Goal: Task Accomplishment & Management: Manage account settings

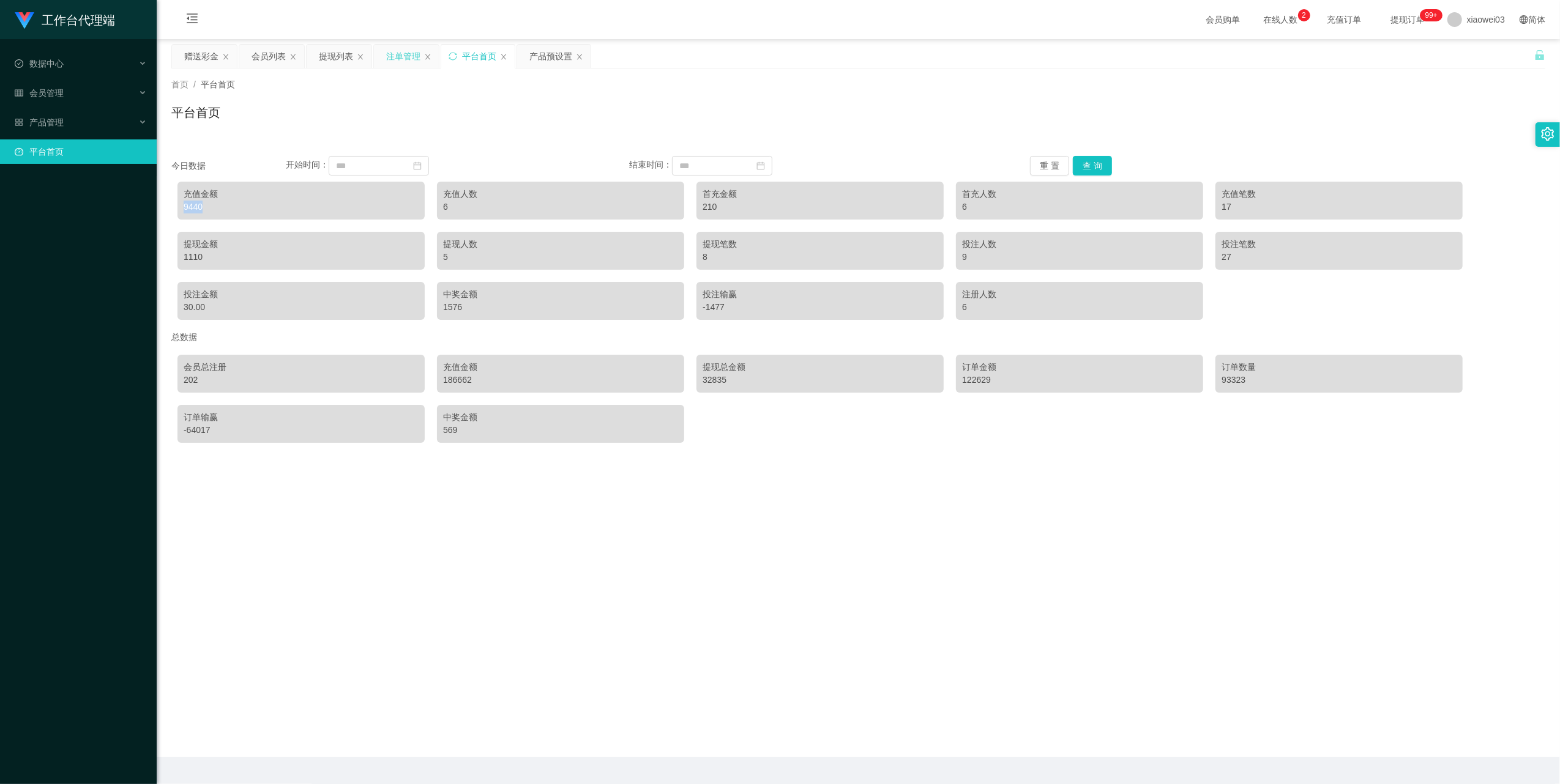
click at [402, 52] on div "注单管理" at bounding box center [403, 56] width 35 height 23
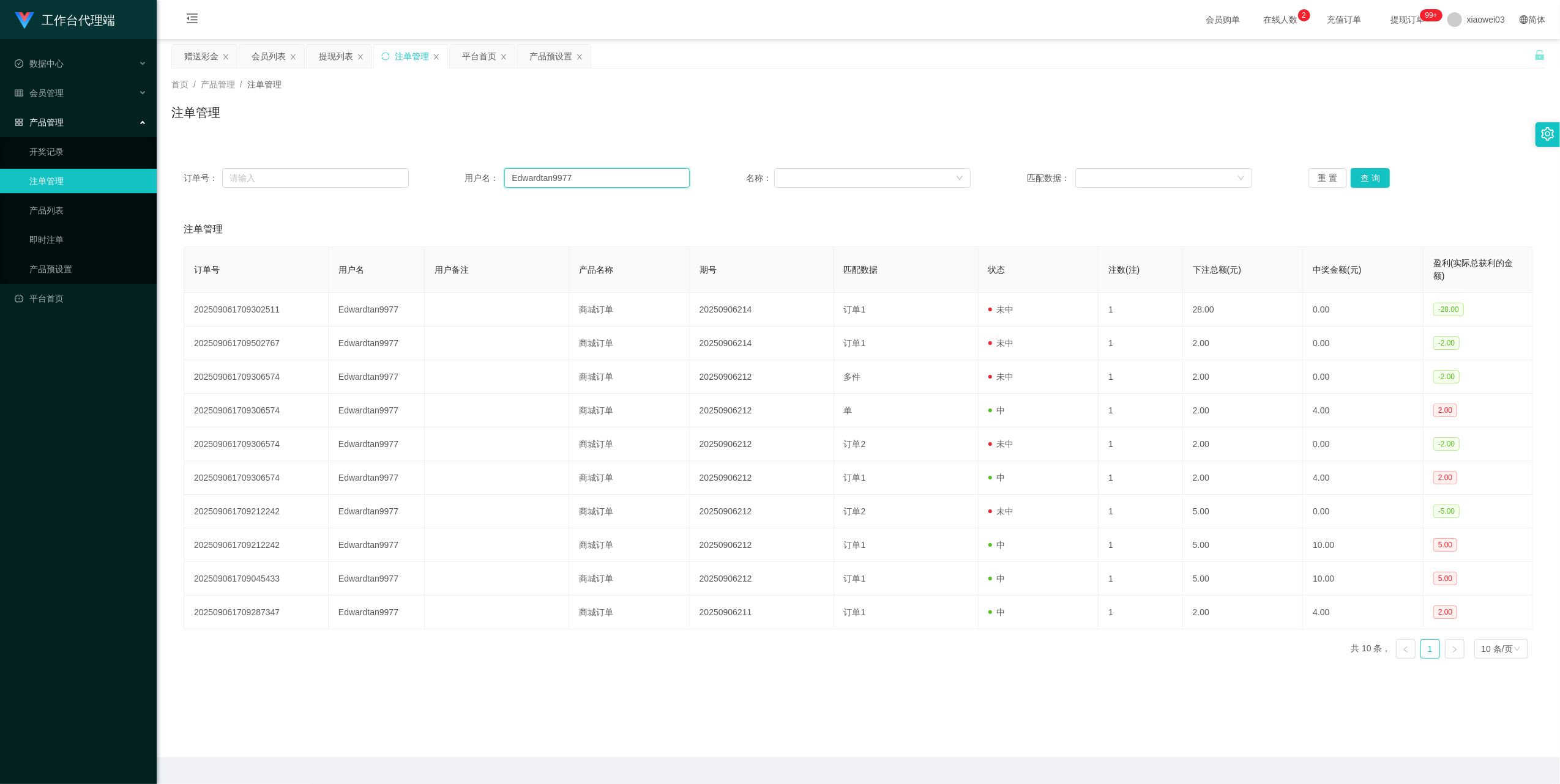
click at [596, 186] on input "Edwardtan9977" at bounding box center [597, 178] width 185 height 20
drag, startPoint x: 596, startPoint y: 186, endPoint x: 657, endPoint y: 179, distance: 61.4
click at [606, 187] on input "Edwardtan9977" at bounding box center [597, 178] width 185 height 20
paste input "fly9988"
type input "fly9988"
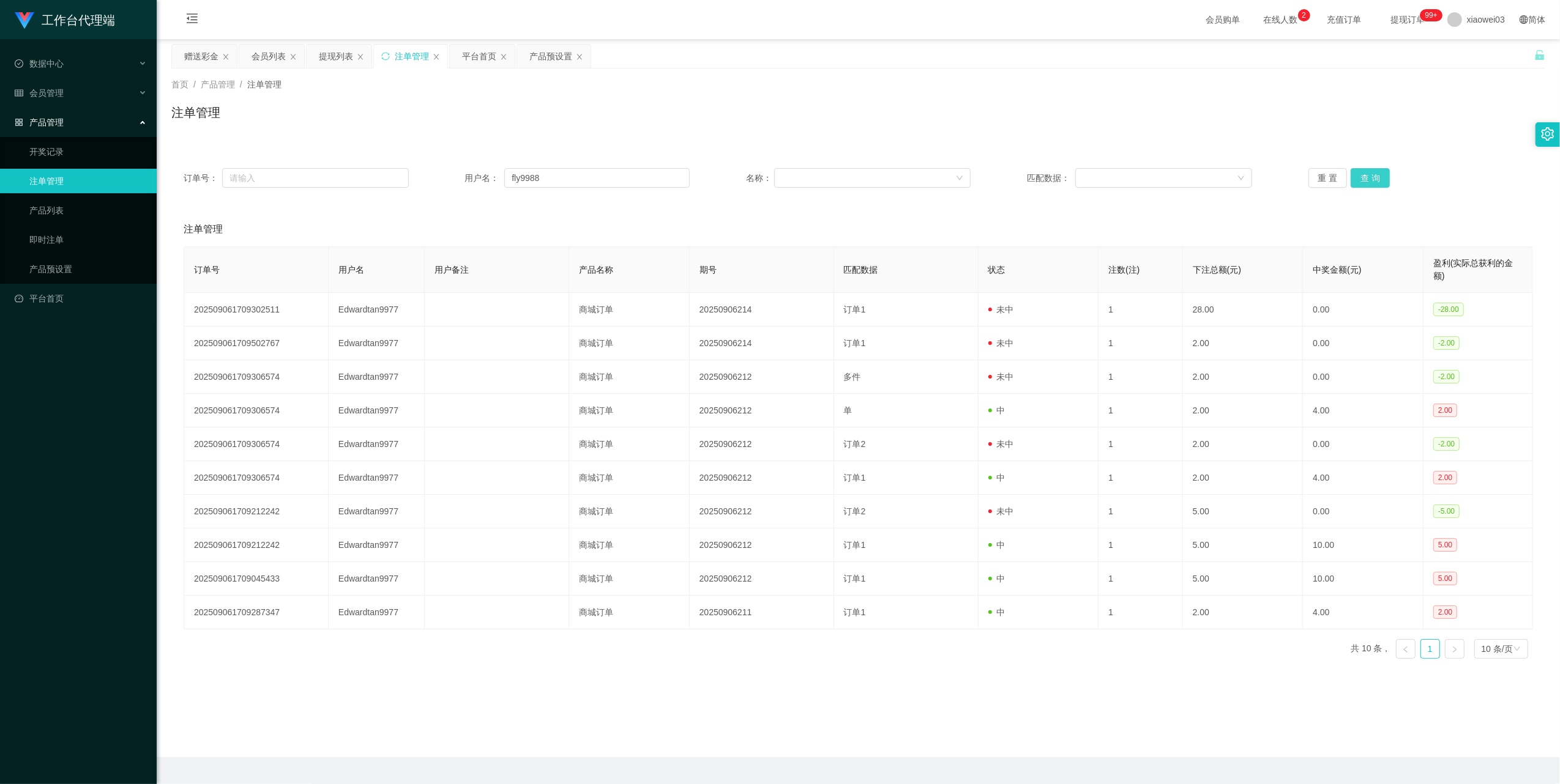
click at [1368, 176] on button "查 询" at bounding box center [1370, 178] width 39 height 20
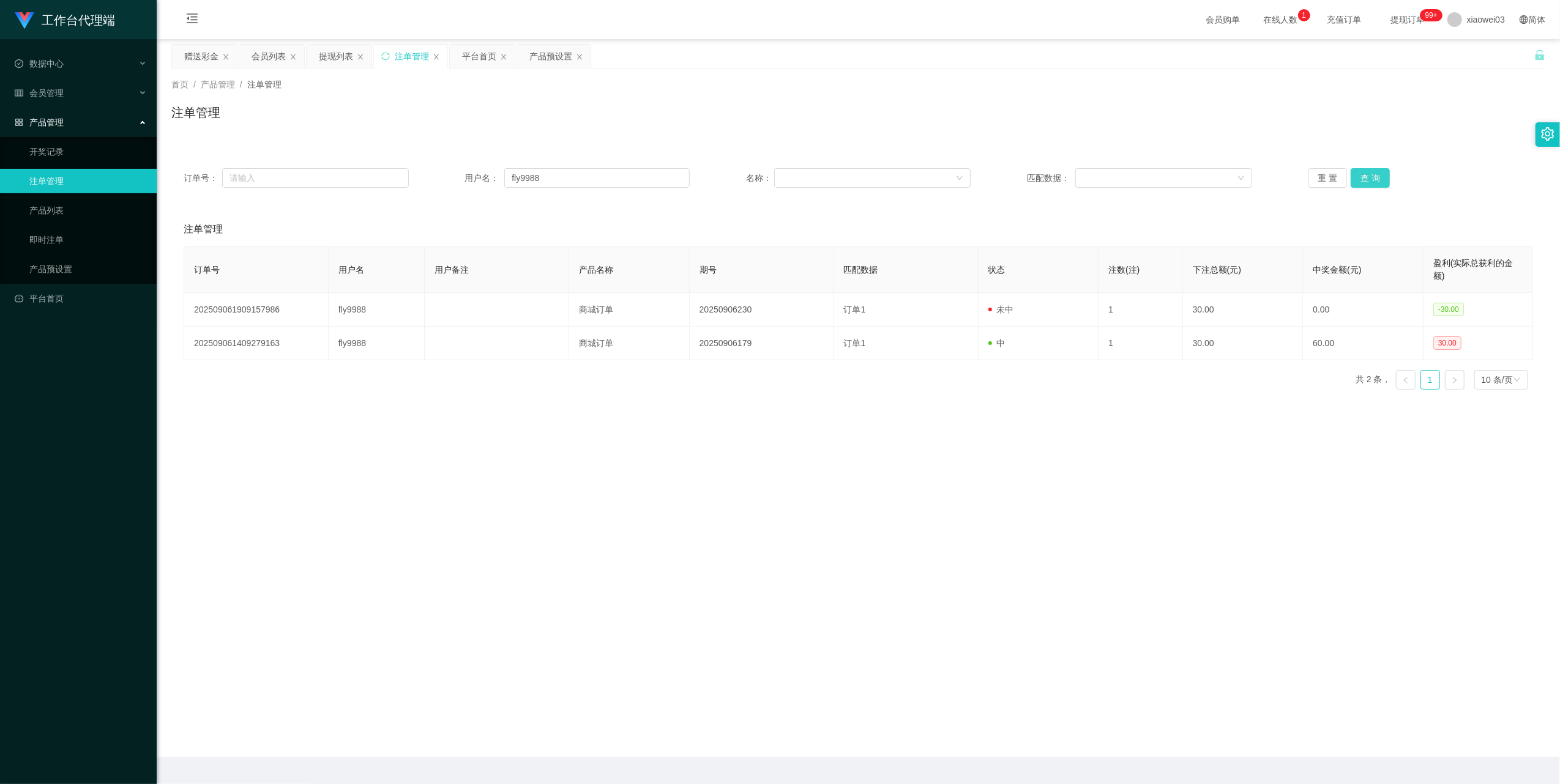
click at [1381, 180] on button "查 询" at bounding box center [1370, 178] width 39 height 20
click at [1381, 180] on div "重 置 查 询" at bounding box center [1421, 178] width 225 height 20
click at [1381, 180] on button "查 询" at bounding box center [1370, 178] width 39 height 20
click at [203, 56] on div "赠送彩金" at bounding box center [201, 56] width 35 height 23
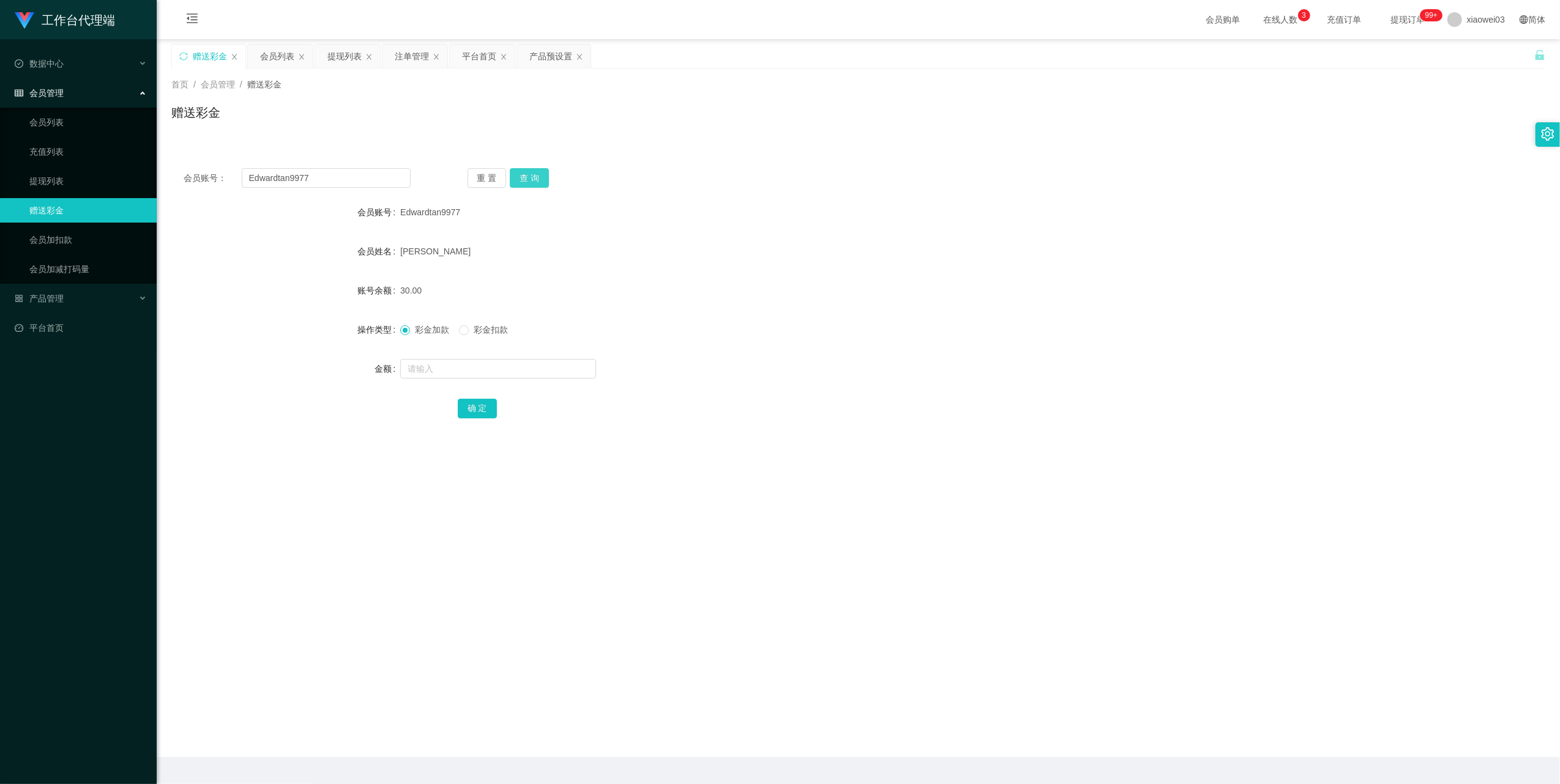
drag, startPoint x: 528, startPoint y: 172, endPoint x: 533, endPoint y: 182, distance: 11.2
click at [528, 173] on button "查 询" at bounding box center [529, 178] width 39 height 20
drag, startPoint x: 471, startPoint y: 358, endPoint x: 471, endPoint y: 365, distance: 7.0
click at [471, 359] on div at bounding box center [801, 368] width 802 height 25
click at [471, 366] on input "text" at bounding box center [498, 369] width 196 height 20
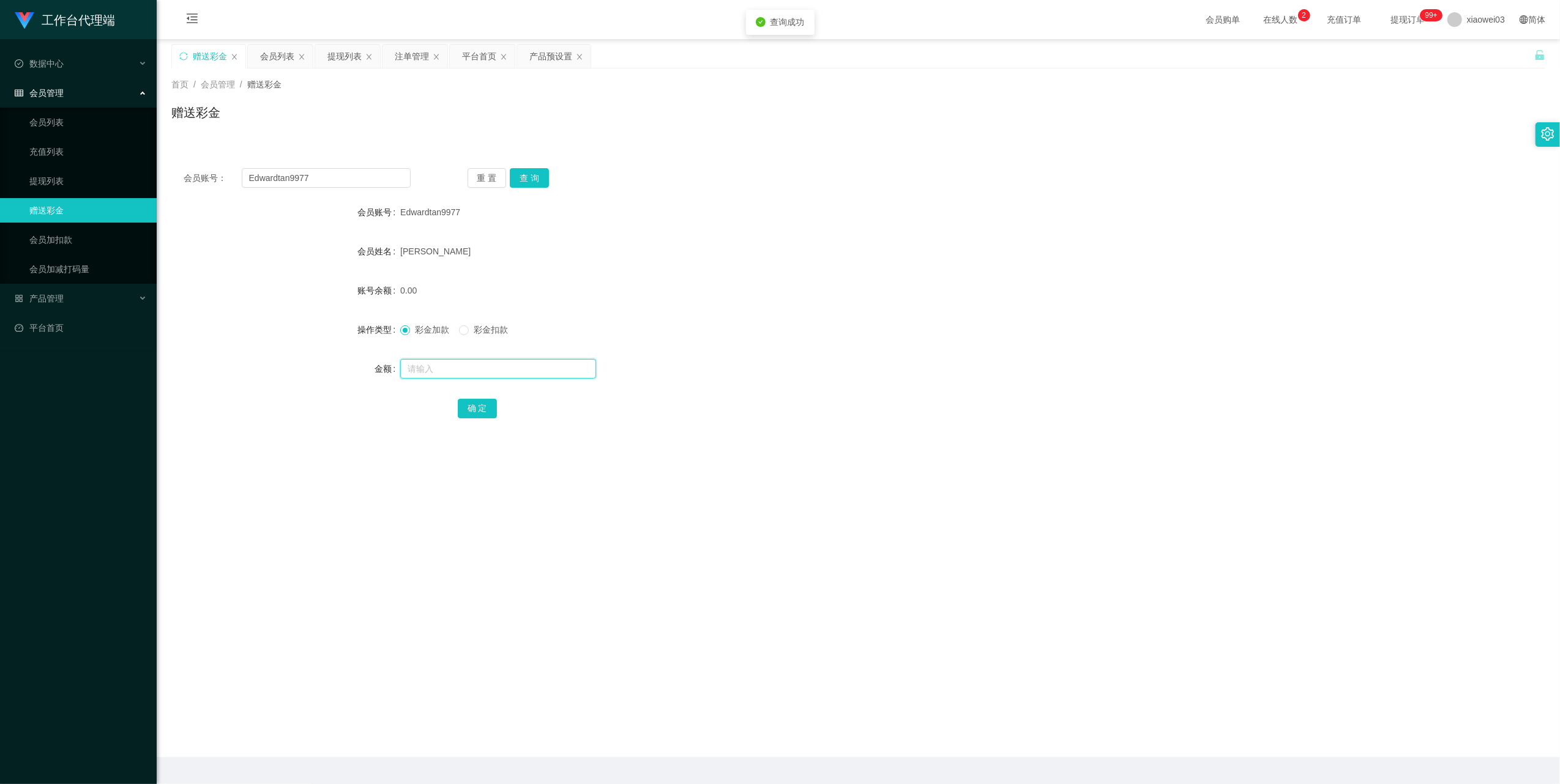
paste input "fly9988"
type input "fly9988"
click at [367, 179] on input "Edwardtan9977" at bounding box center [326, 178] width 169 height 20
drag, startPoint x: 367, startPoint y: 179, endPoint x: 471, endPoint y: 219, distance: 111.4
click at [368, 184] on input "Edwardtan9977" at bounding box center [326, 178] width 169 height 20
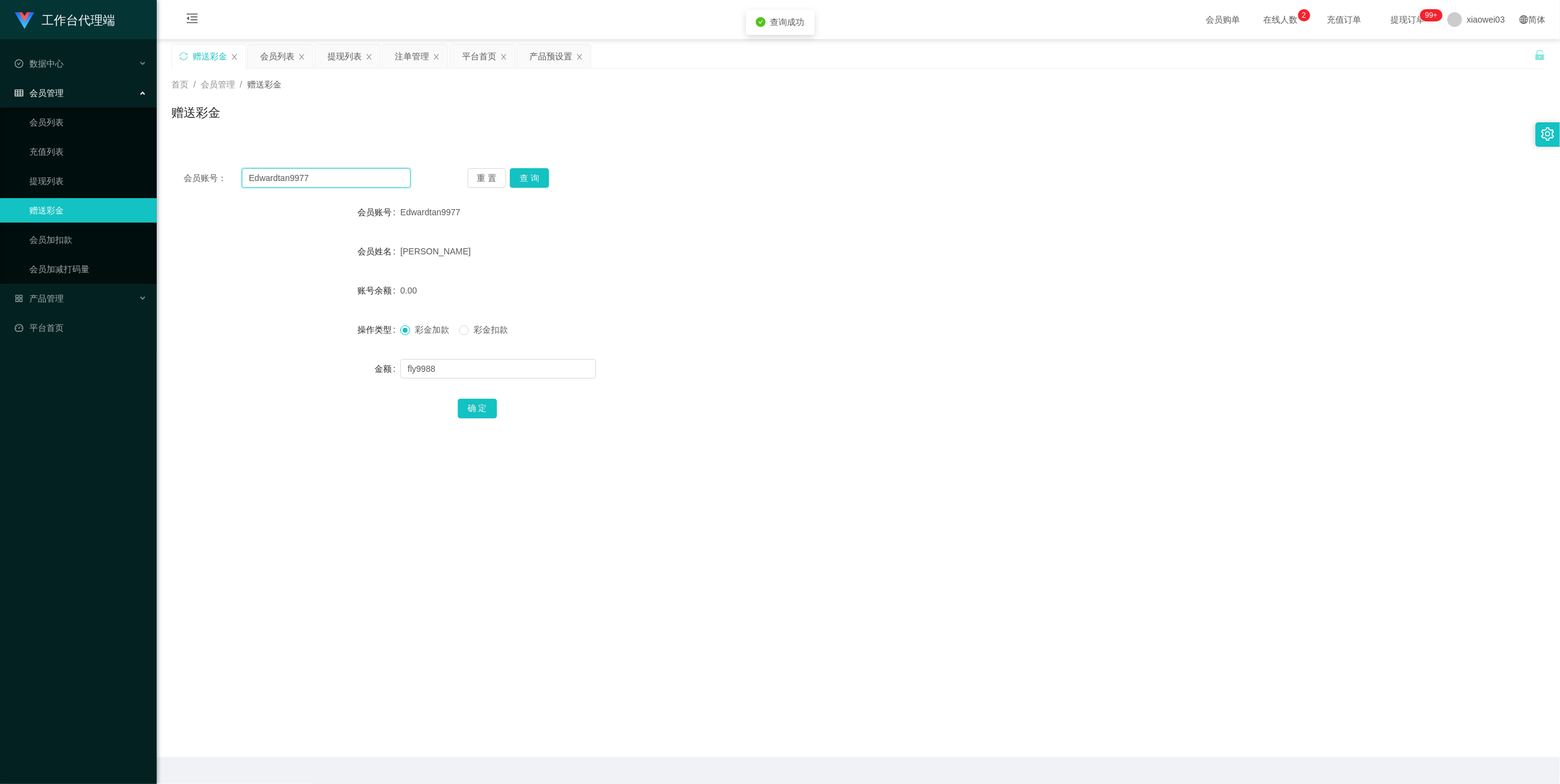
paste input "fly9988"
type input "fly9988"
click at [521, 177] on button "查 询" at bounding box center [529, 178] width 39 height 20
click at [430, 373] on input "text" at bounding box center [498, 369] width 196 height 20
type input "60"
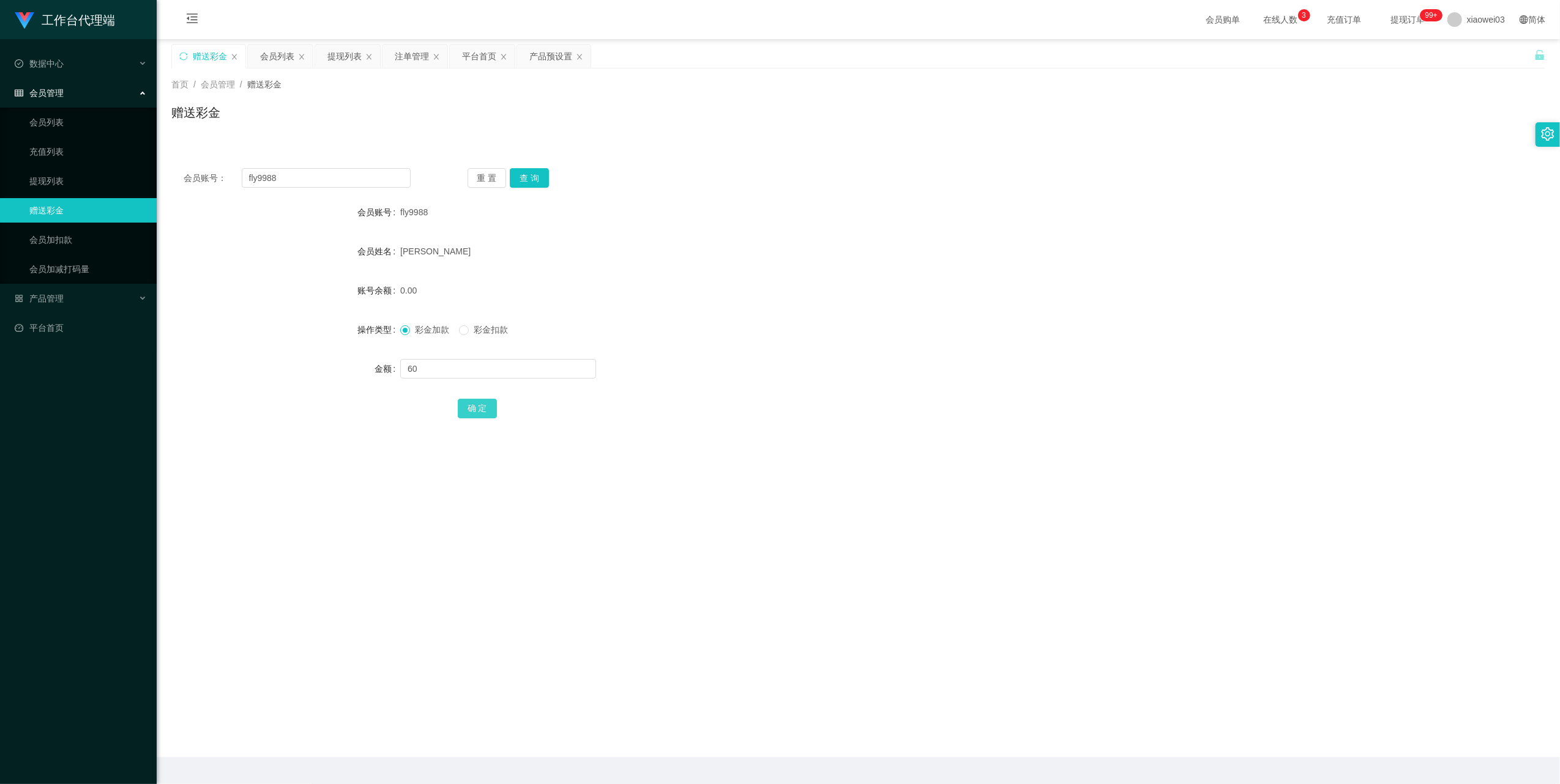
click at [480, 407] on button "确 定" at bounding box center [478, 409] width 39 height 20
click at [302, 173] on input "fly9988" at bounding box center [326, 178] width 169 height 20
drag, startPoint x: 339, startPoint y: 47, endPoint x: 347, endPoint y: 72, distance: 26.2
click at [339, 47] on div "提现列表" at bounding box center [345, 56] width 35 height 23
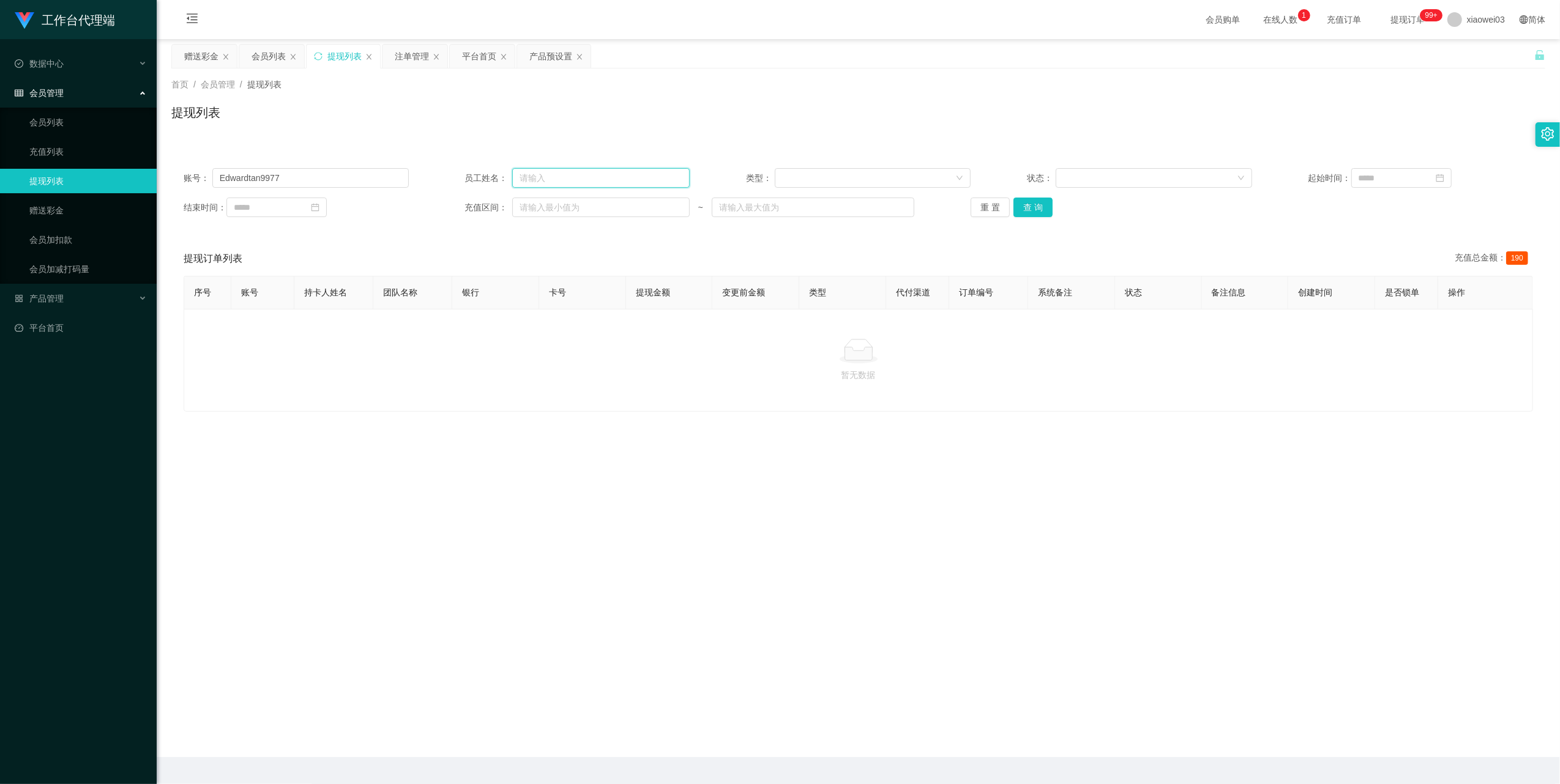
click at [586, 175] on input "text" at bounding box center [601, 178] width 178 height 20
click at [384, 179] on input "Edwardtan9977" at bounding box center [310, 178] width 197 height 20
drag, startPoint x: 384, startPoint y: 179, endPoint x: 715, endPoint y: 255, distance: 339.6
click at [384, 179] on input "Edwardtan9977" at bounding box center [310, 178] width 197 height 20
paste input "fly9988"
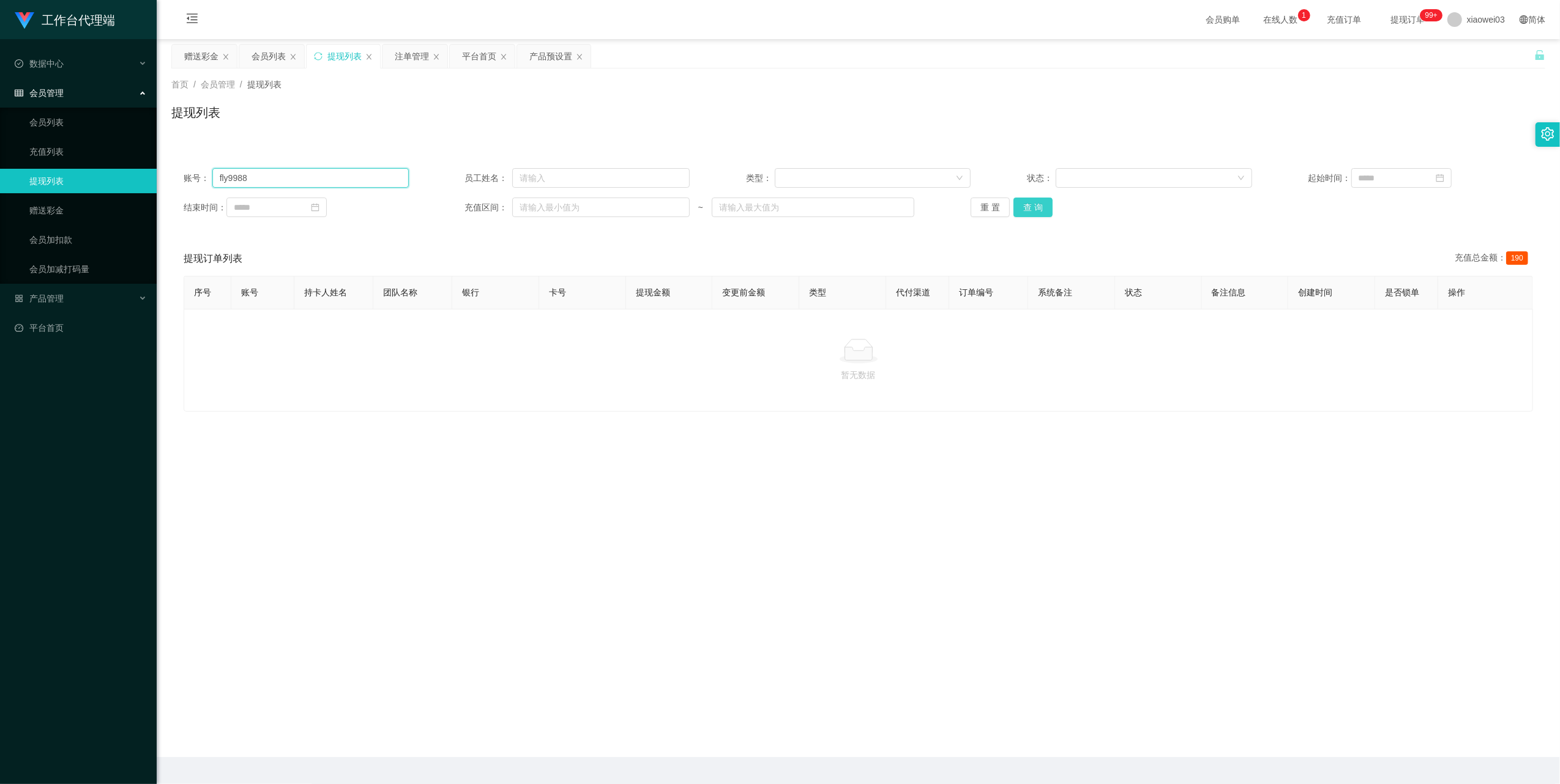
type input "fly9988"
drag, startPoint x: 1024, startPoint y: 204, endPoint x: 1031, endPoint y: 220, distance: 17.5
click at [1024, 204] on button "查 询" at bounding box center [1033, 208] width 39 height 20
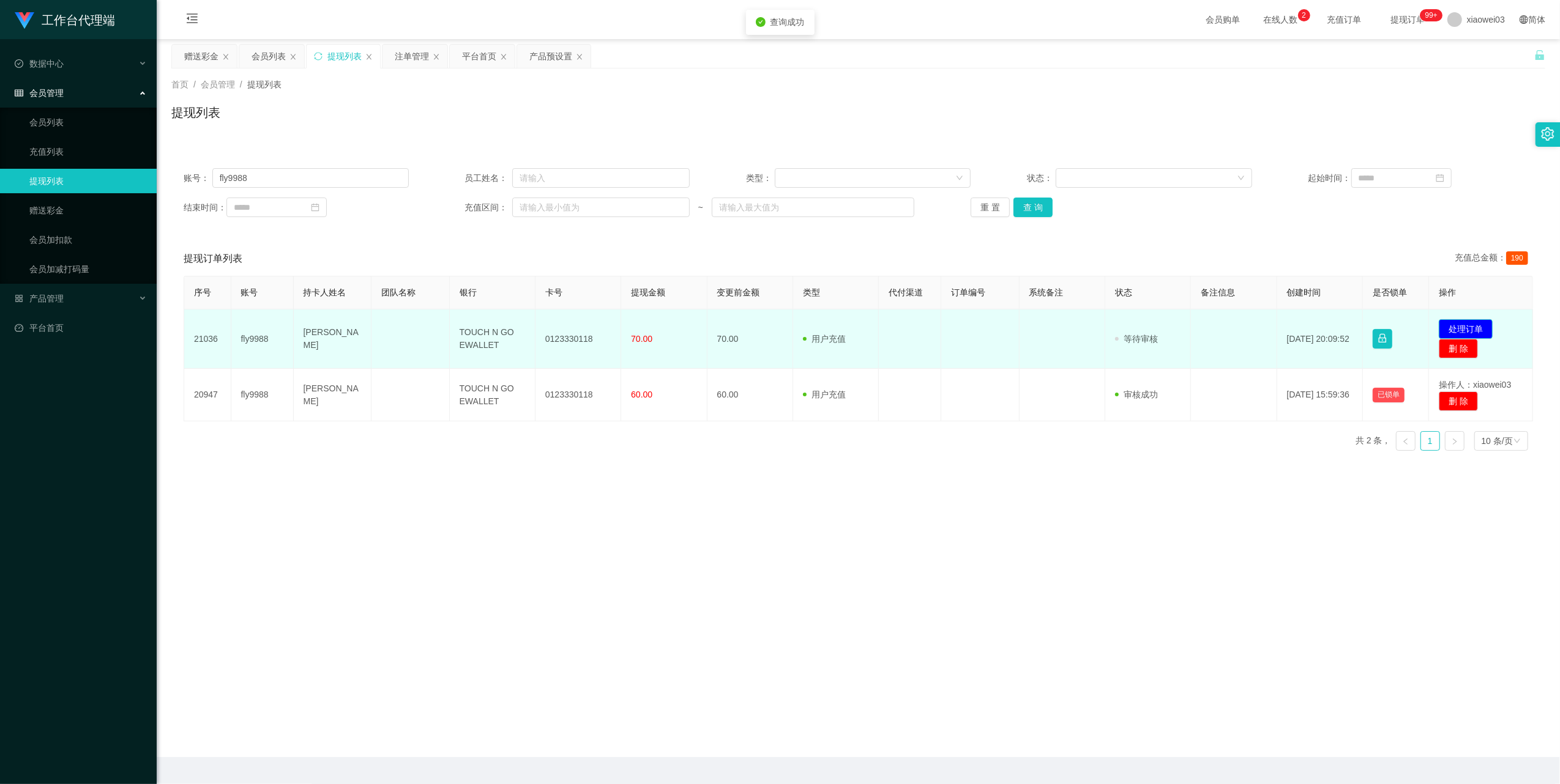
click at [1460, 325] on button "处理订单" at bounding box center [1466, 329] width 54 height 20
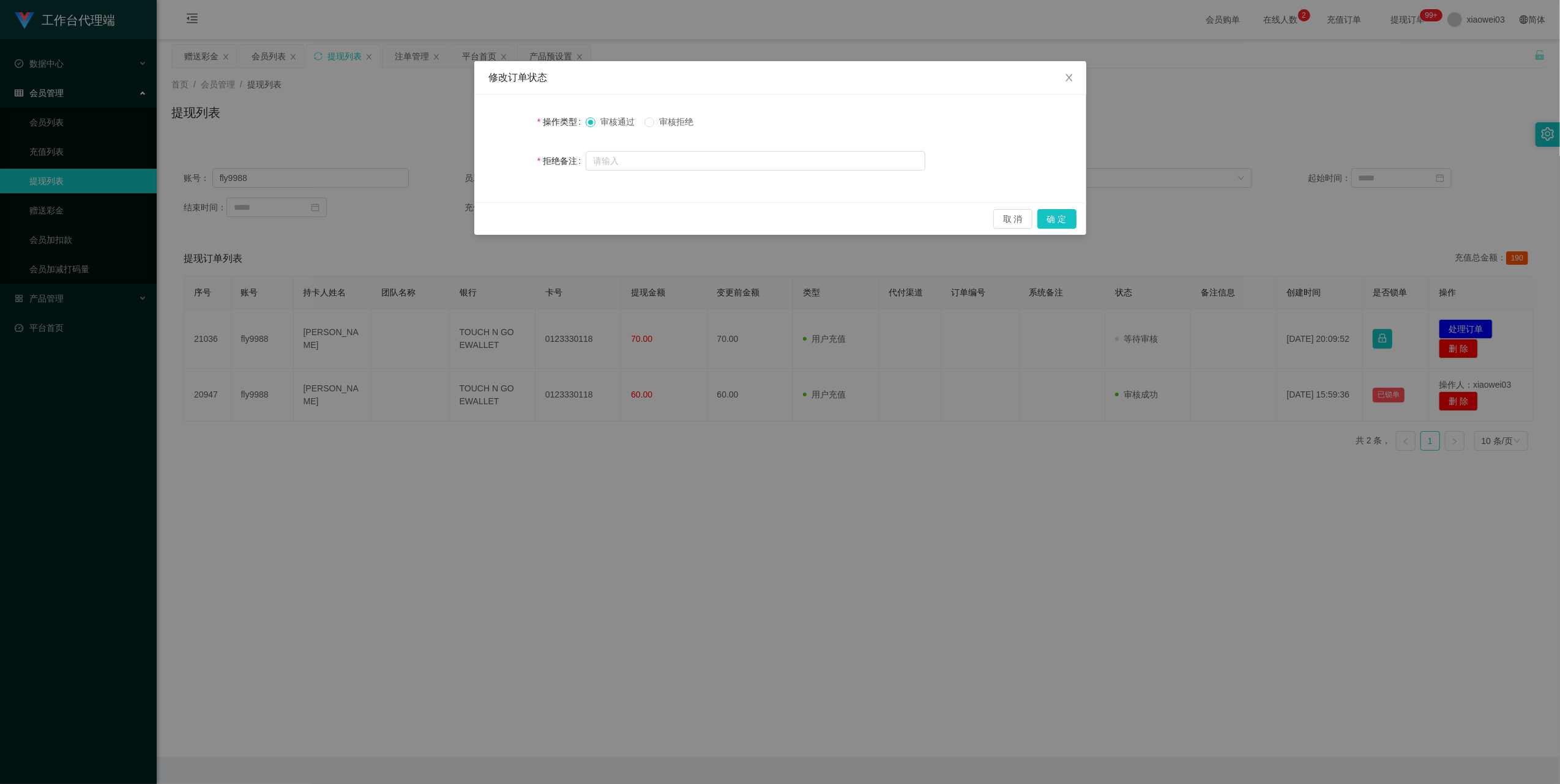
click at [674, 118] on span "审核拒绝" at bounding box center [676, 122] width 44 height 10
click at [672, 165] on input "text" at bounding box center [755, 161] width 340 height 20
type input "为"
click at [713, 162] on input "text" at bounding box center [755, 161] width 340 height 20
click at [886, 158] on input "text" at bounding box center [755, 161] width 340 height 20
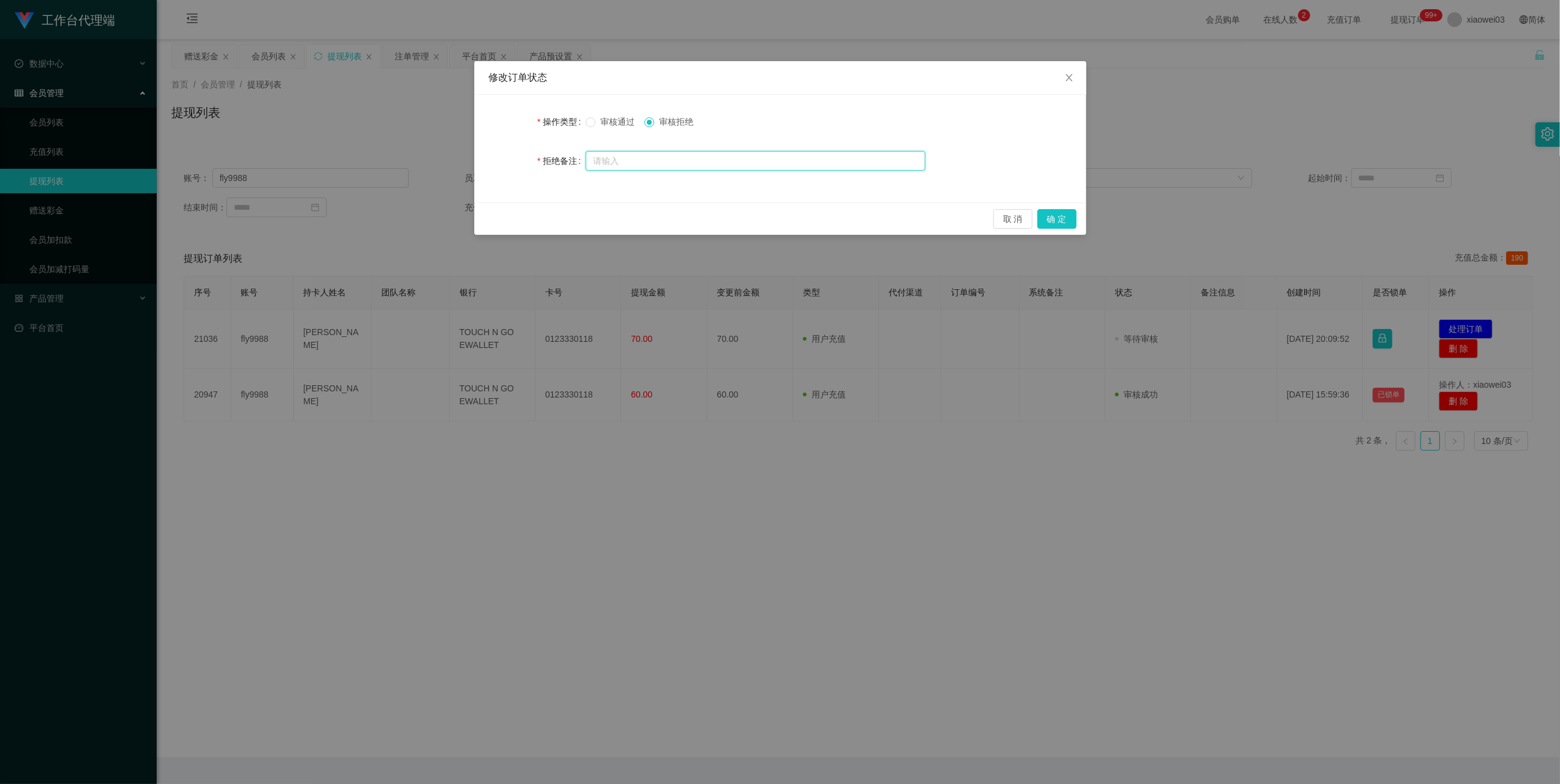
click at [828, 162] on input "text" at bounding box center [755, 161] width 340 height 20
type input "进"
drag, startPoint x: 1058, startPoint y: 216, endPoint x: 1048, endPoint y: 169, distance: 48.1
click at [1048, 169] on div "修改订单状态 操作类型 审核通过 审核拒绝 拒绝备注 取 消 确 定" at bounding box center [780, 148] width 612 height 174
click at [772, 161] on input "text" at bounding box center [755, 161] width 340 height 20
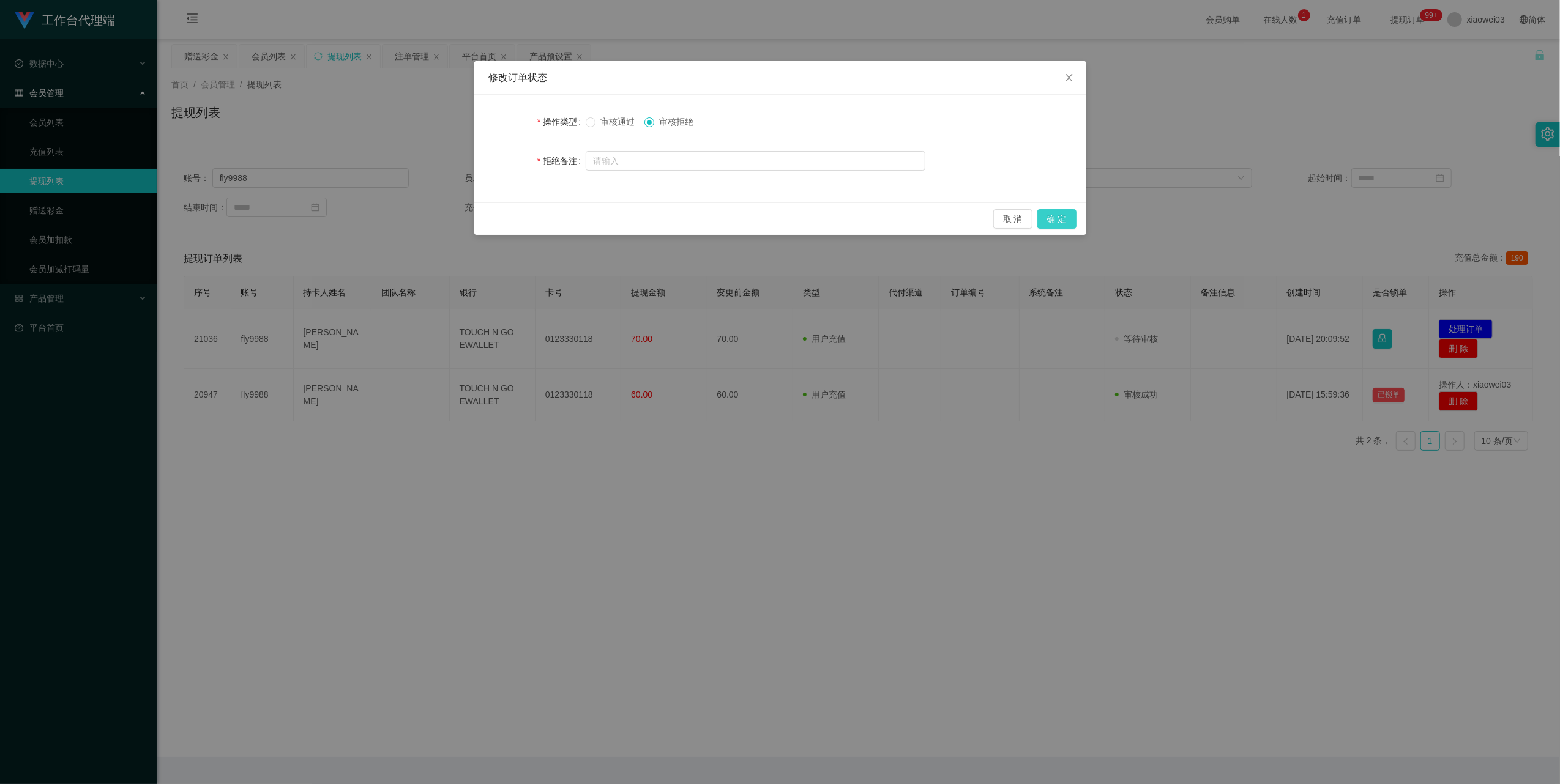
click at [1058, 218] on button "确 定" at bounding box center [1057, 219] width 39 height 20
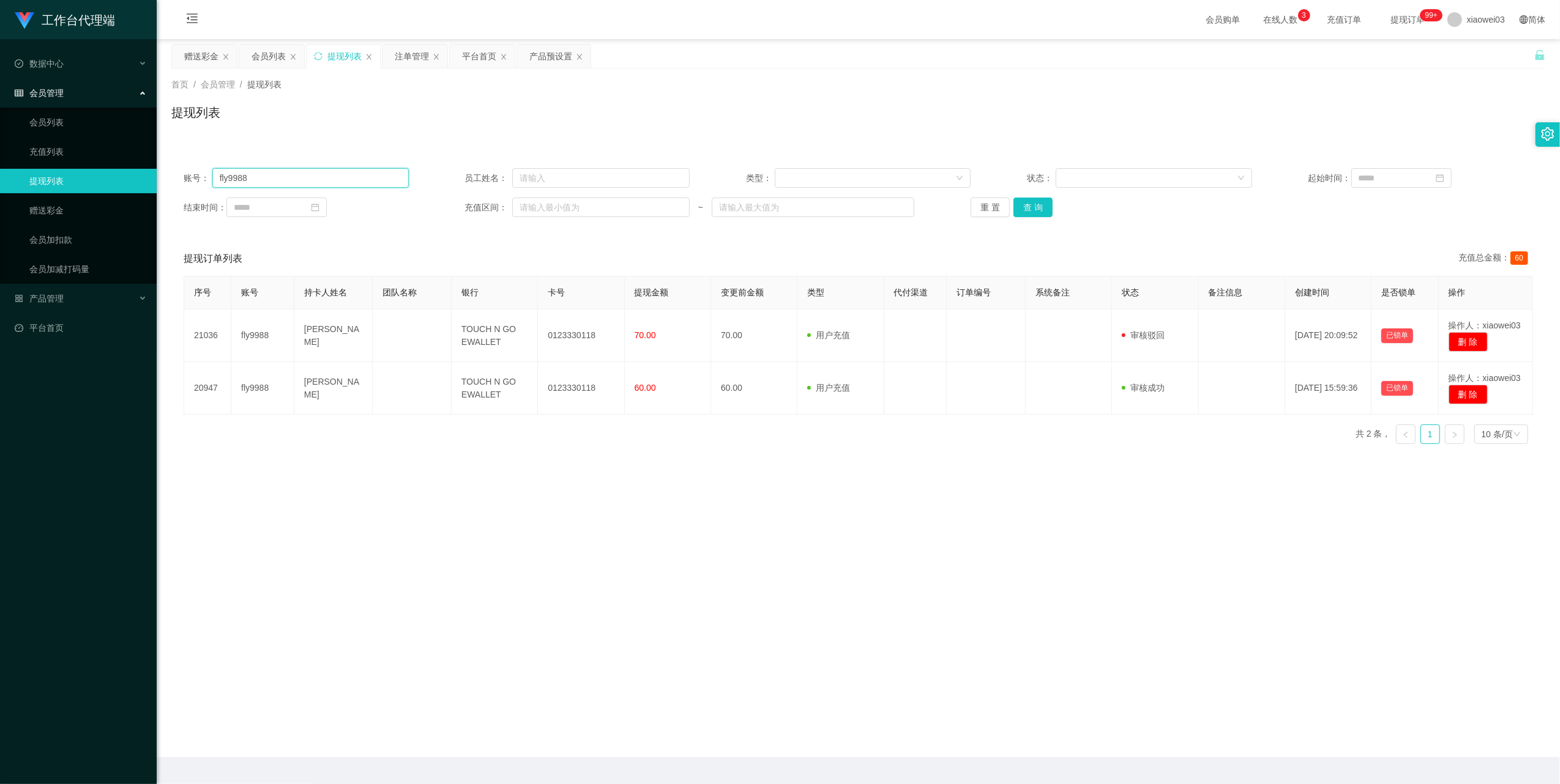
click at [375, 181] on input "fly9988" at bounding box center [310, 178] width 197 height 20
click at [1028, 204] on button "查 询" at bounding box center [1033, 208] width 39 height 20
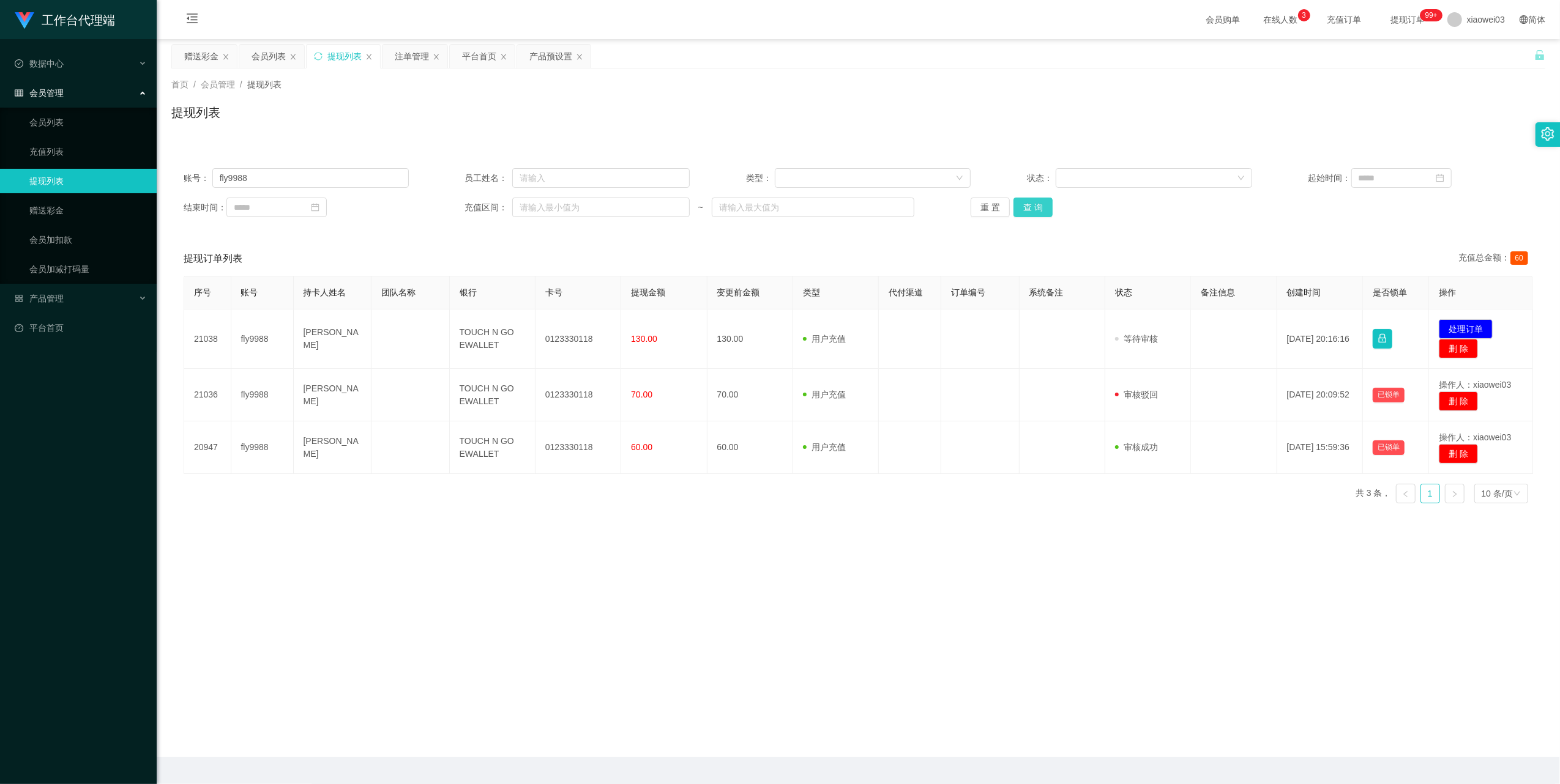
click at [1028, 204] on button "查 询" at bounding box center [1033, 208] width 39 height 20
click at [1028, 206] on div "重 置 查 询" at bounding box center [1083, 208] width 225 height 20
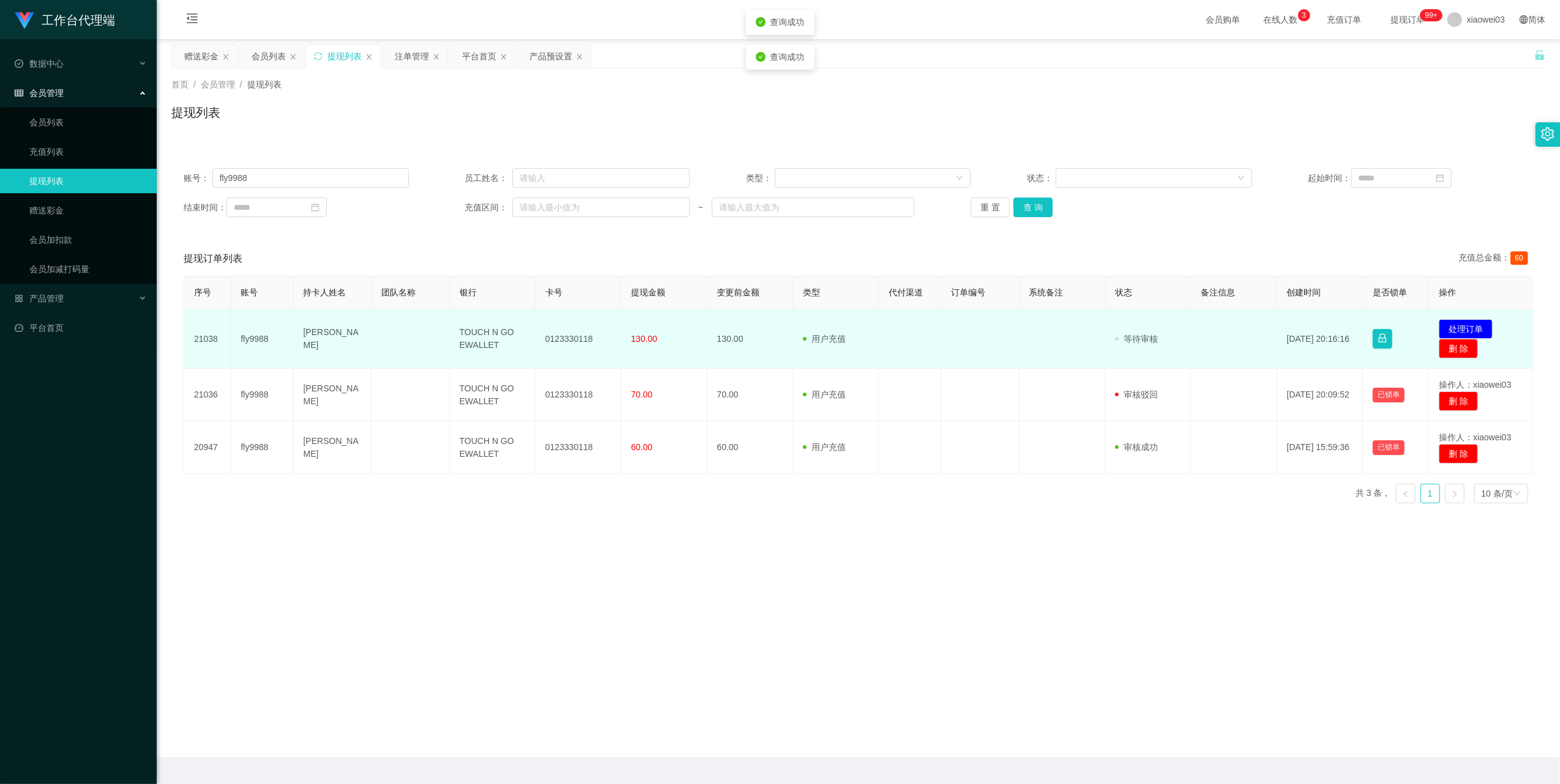
drag, startPoint x: 591, startPoint y: 337, endPoint x: 575, endPoint y: 337, distance: 16.0
click at [591, 337] on td "0123330118" at bounding box center [578, 339] width 86 height 59
click at [574, 337] on td "0123330118" at bounding box center [578, 339] width 86 height 59
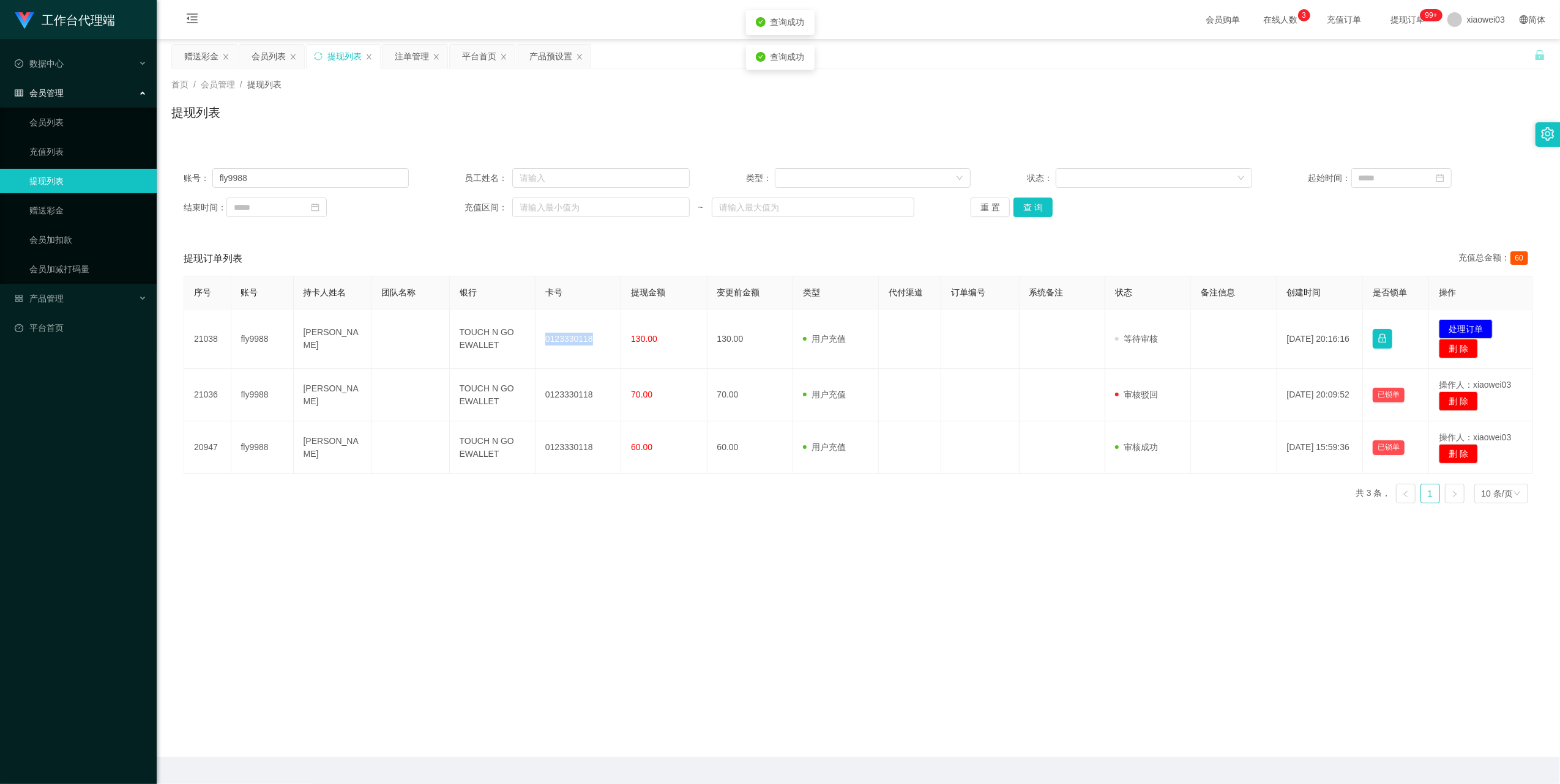
copy td "0123330118"
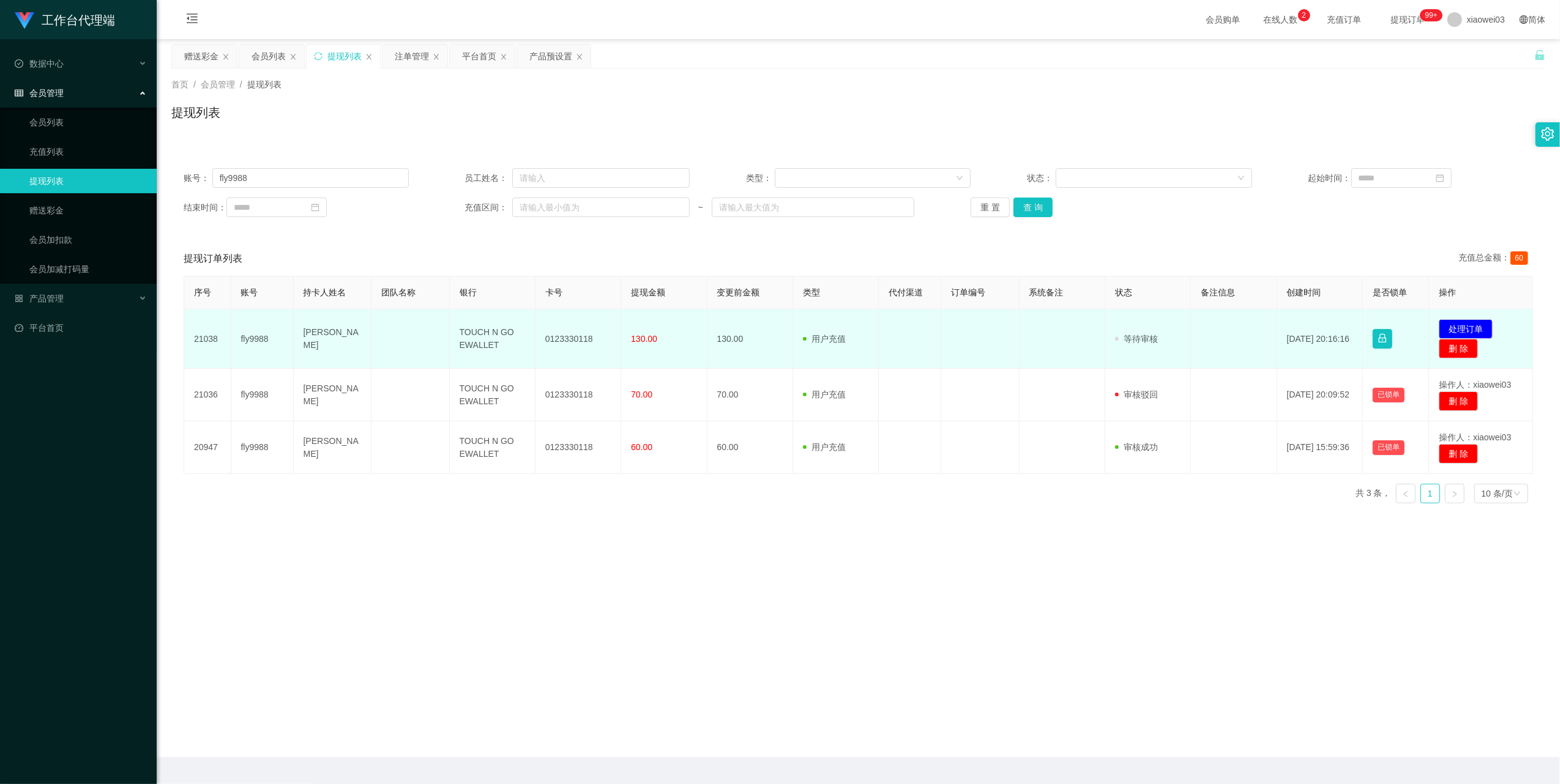
click at [478, 337] on td "TOUCH N GO EWALLET" at bounding box center [493, 339] width 86 height 59
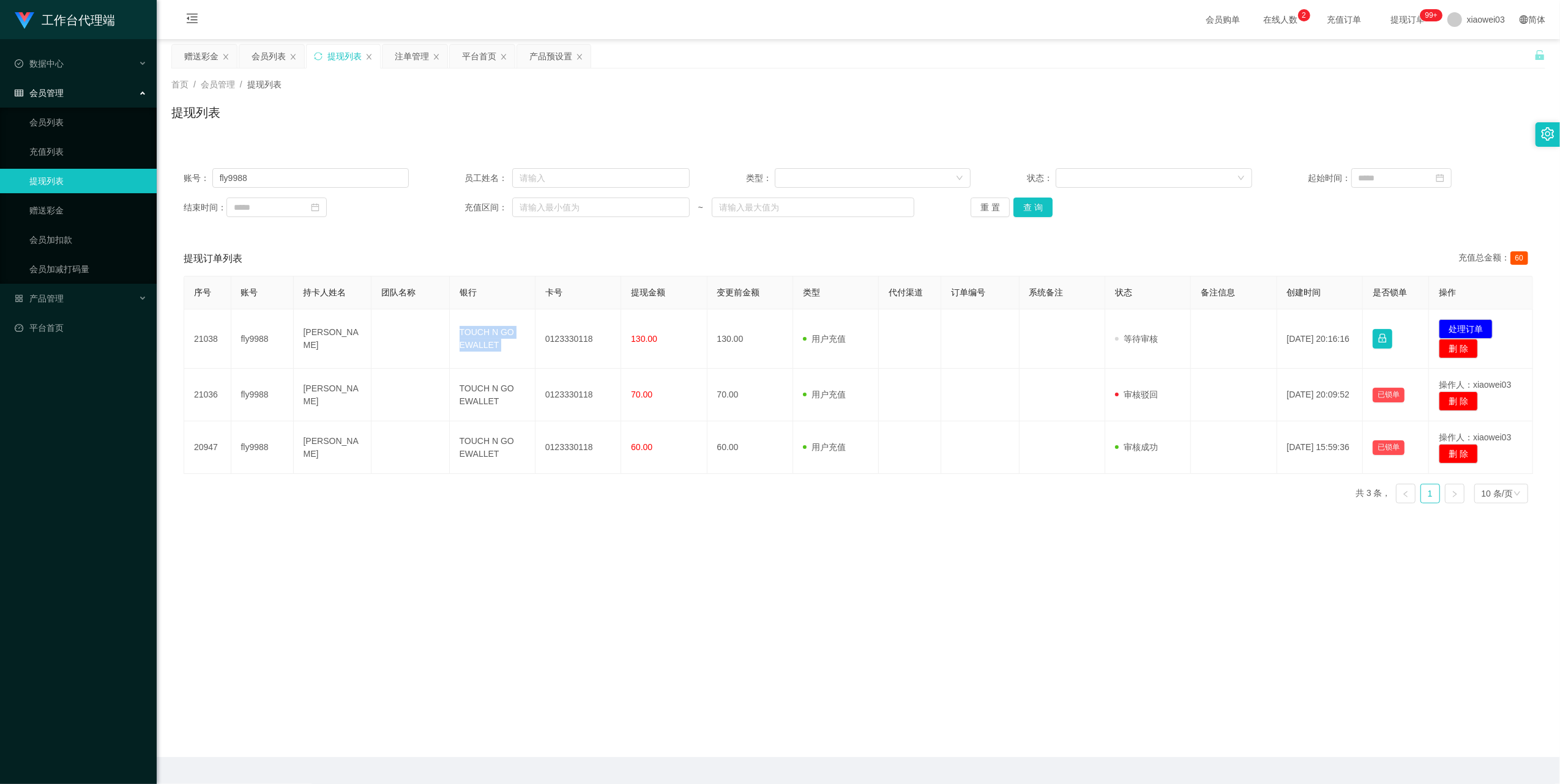
copy td "TOUCH N GO EWALLET"
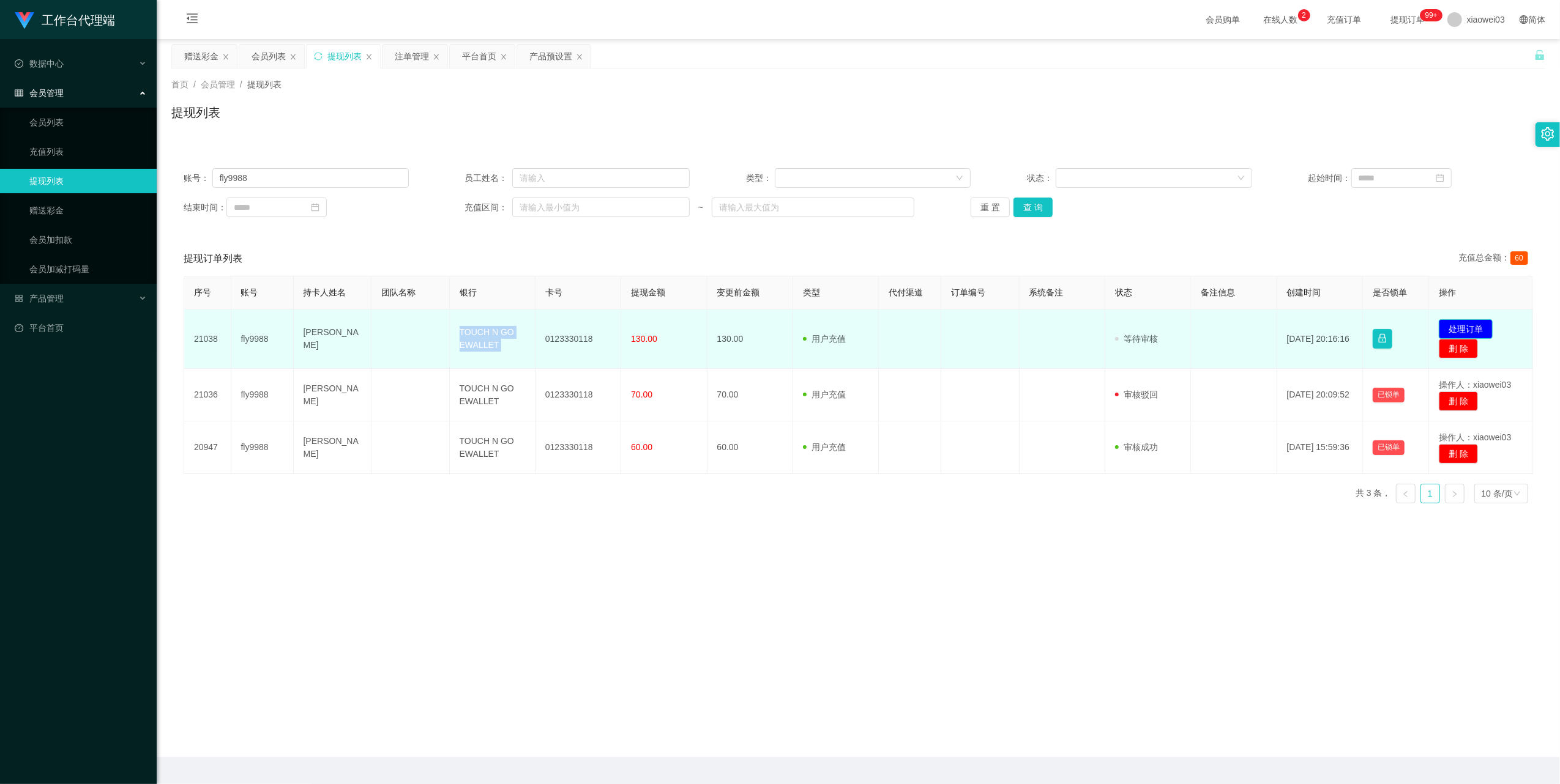
click at [1463, 323] on button "处理订单" at bounding box center [1466, 329] width 54 height 20
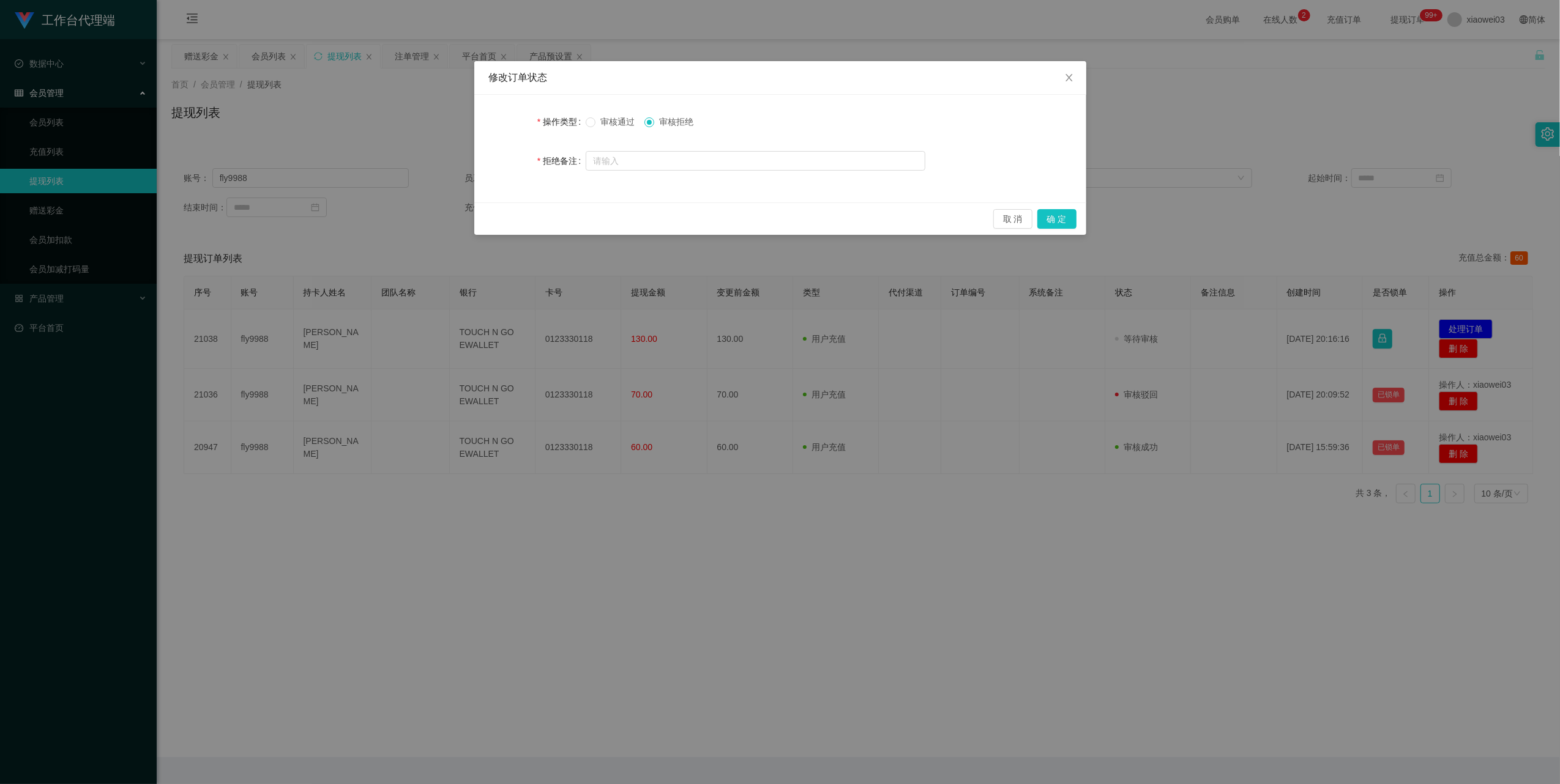
click at [598, 118] on span "审核通过" at bounding box center [617, 122] width 44 height 10
click at [1053, 218] on button "确 定" at bounding box center [1057, 219] width 39 height 20
